Goal: Obtain resource: Download file/media

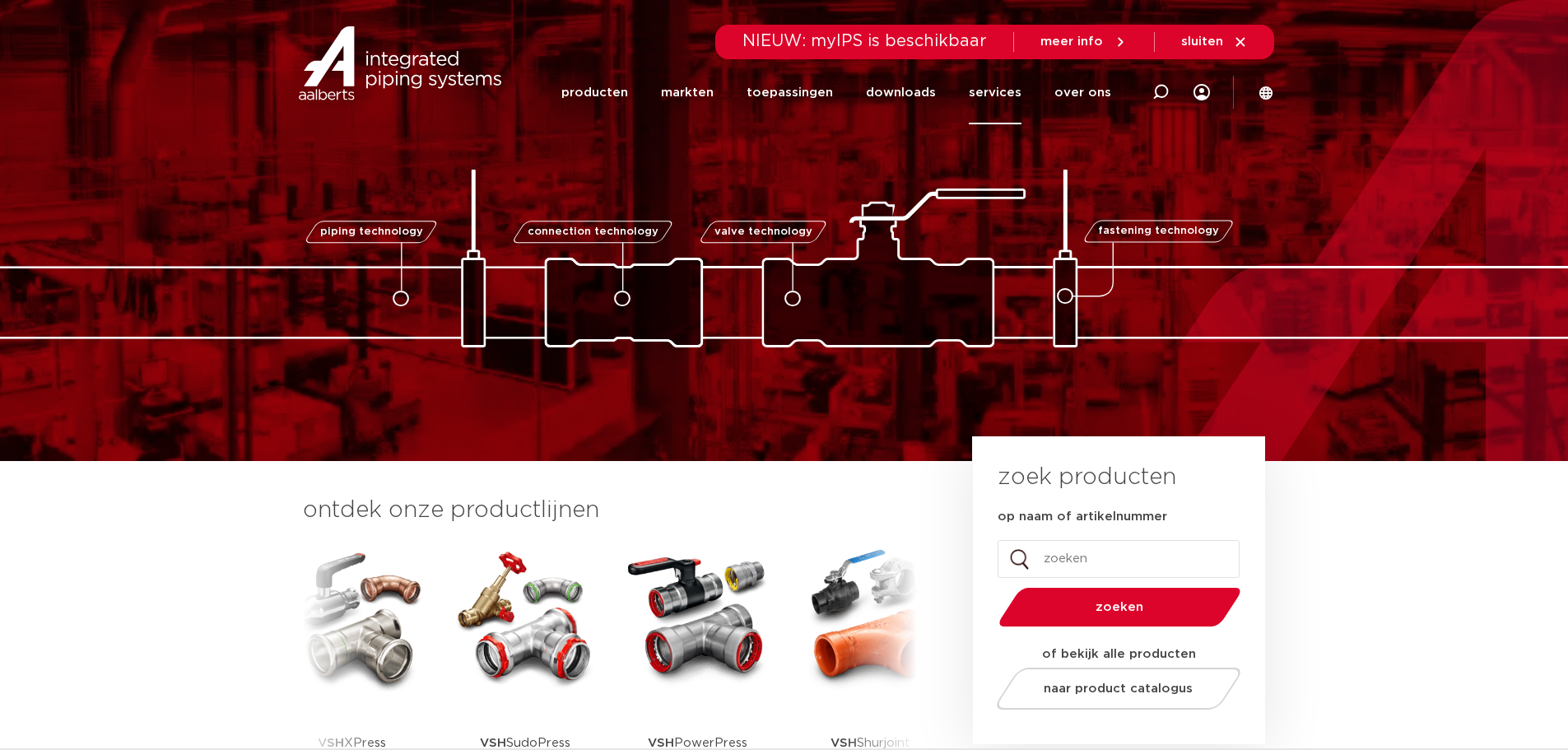
click at [980, 93] on link "services" at bounding box center [995, 92] width 53 height 64
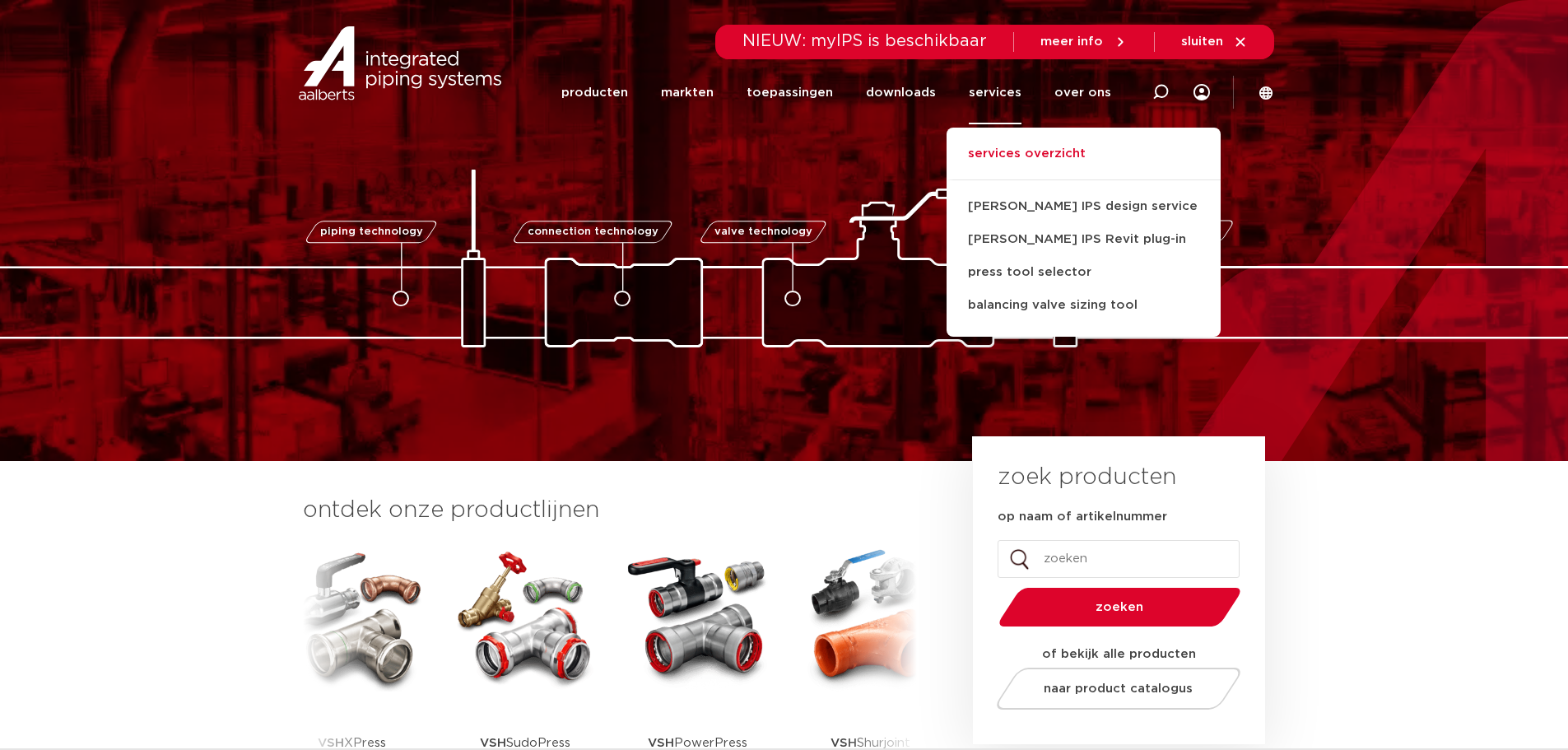
click at [1017, 158] on link "services overzicht" at bounding box center [1084, 162] width 274 height 36
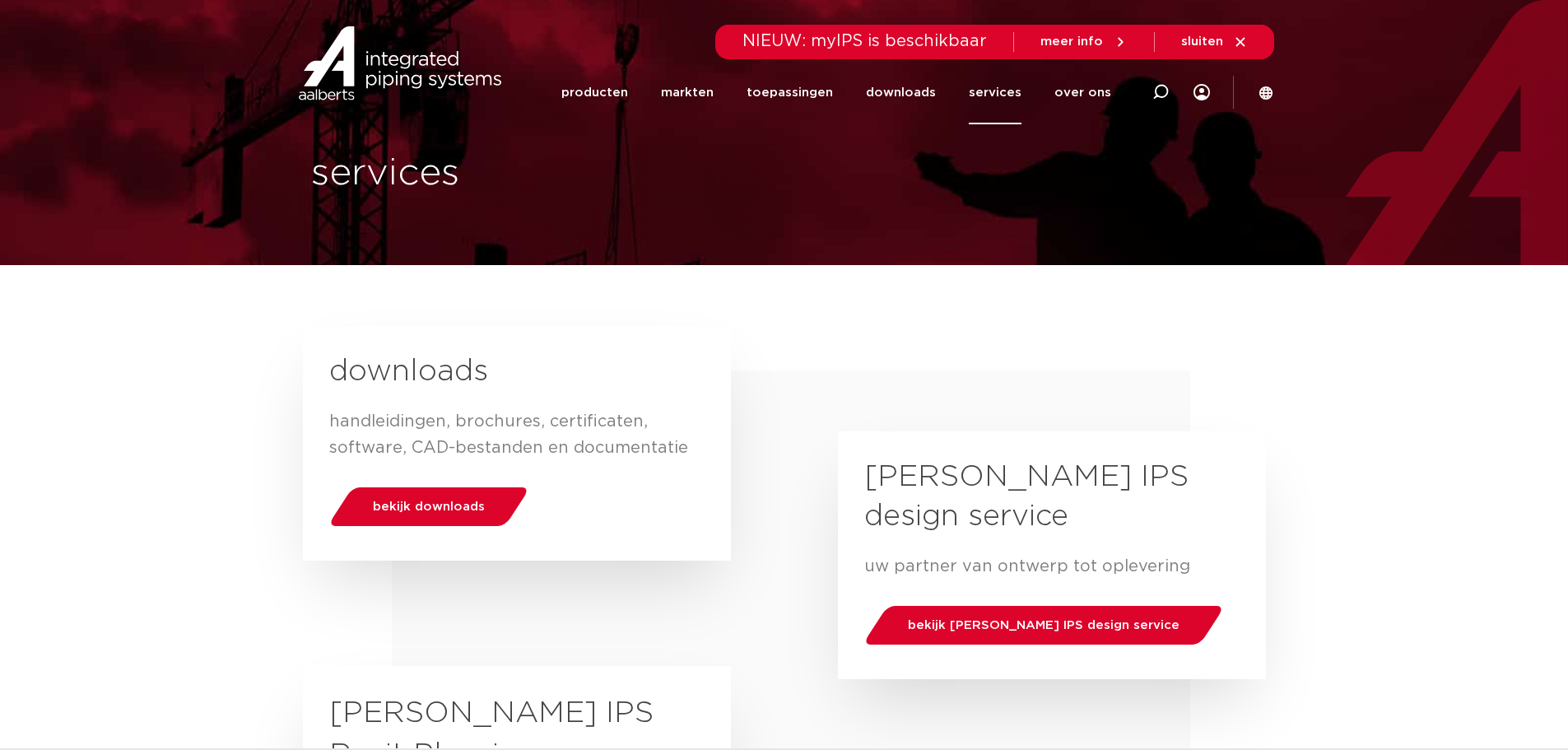
click at [423, 540] on div "downloads handleidingen, brochures, certificaten, software, CAD-bestanden en do…" at bounding box center [517, 443] width 375 height 235
